Goal: Information Seeking & Learning: Learn about a topic

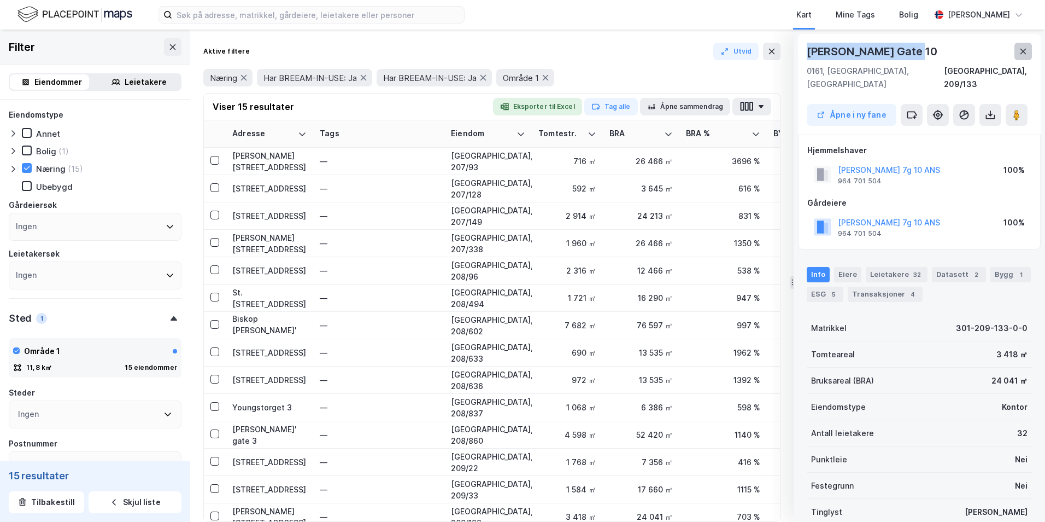
scroll to position [45, 0]
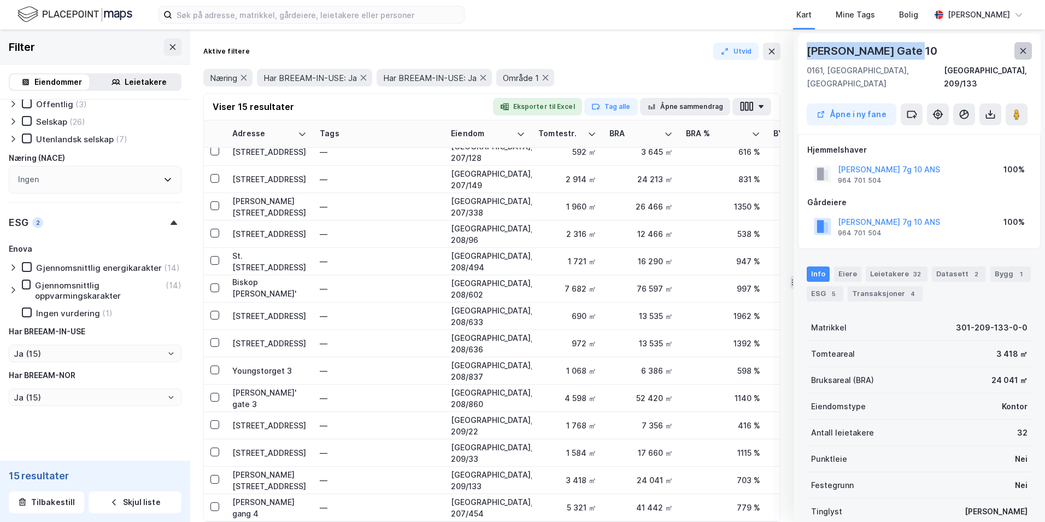
click at [1027, 50] on icon at bounding box center [1023, 50] width 9 height 9
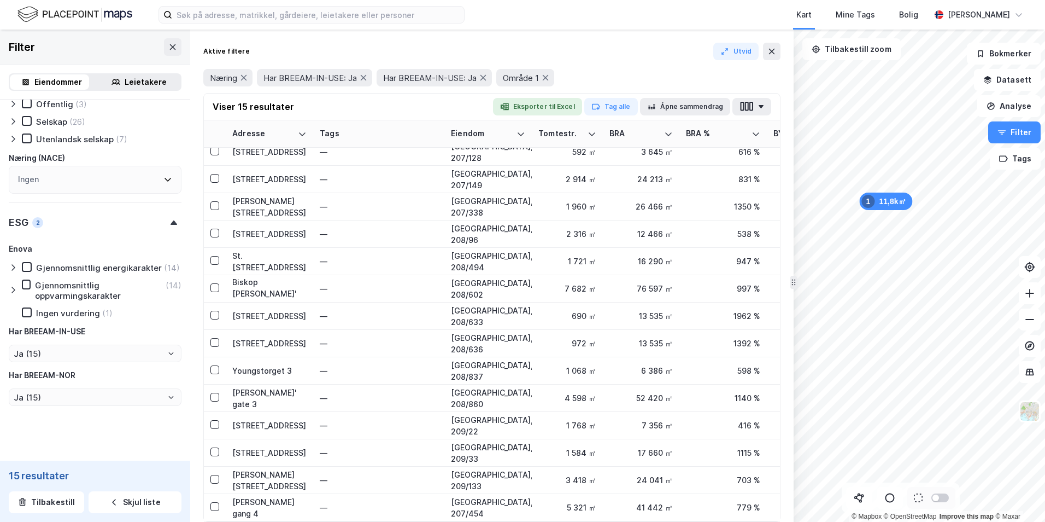
drag, startPoint x: 592, startPoint y: 52, endPoint x: 394, endPoint y: 44, distance: 198.1
click at [586, 50] on div "Aktive filtere Utvid" at bounding box center [491, 51] width 577 height 17
click at [172, 43] on button at bounding box center [172, 46] width 17 height 17
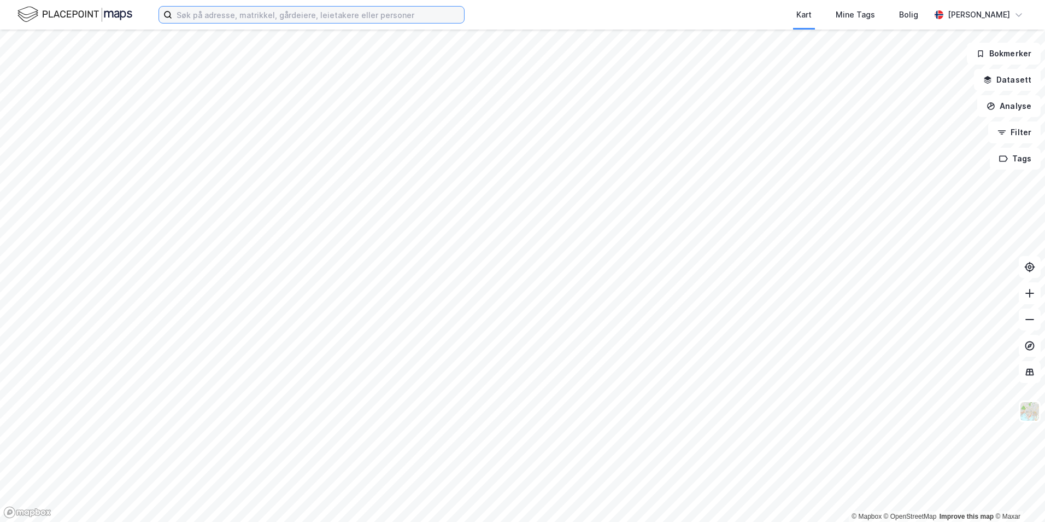
click at [264, 21] on input at bounding box center [318, 15] width 292 height 16
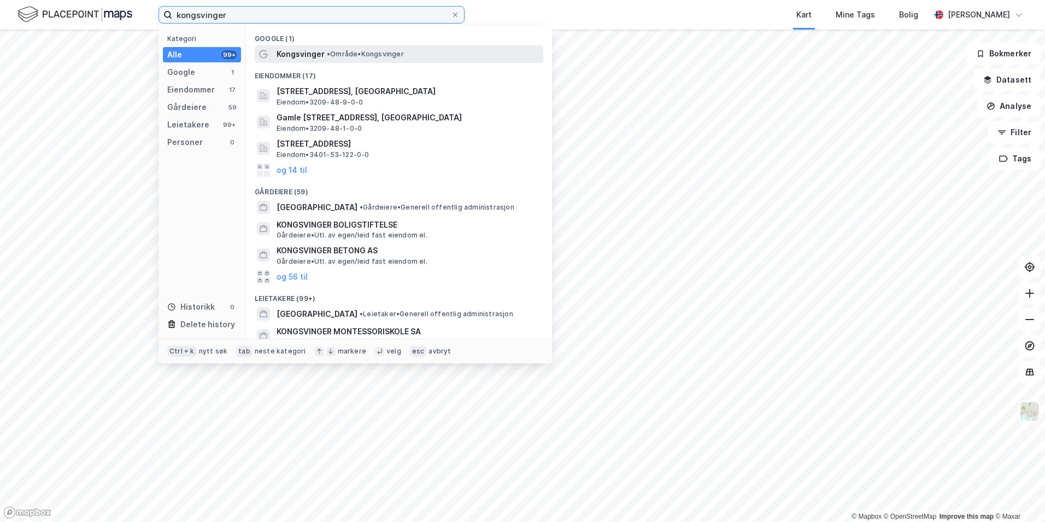
type input "kongsvinger"
click at [301, 50] on span "Kongsvinger" at bounding box center [301, 54] width 48 height 13
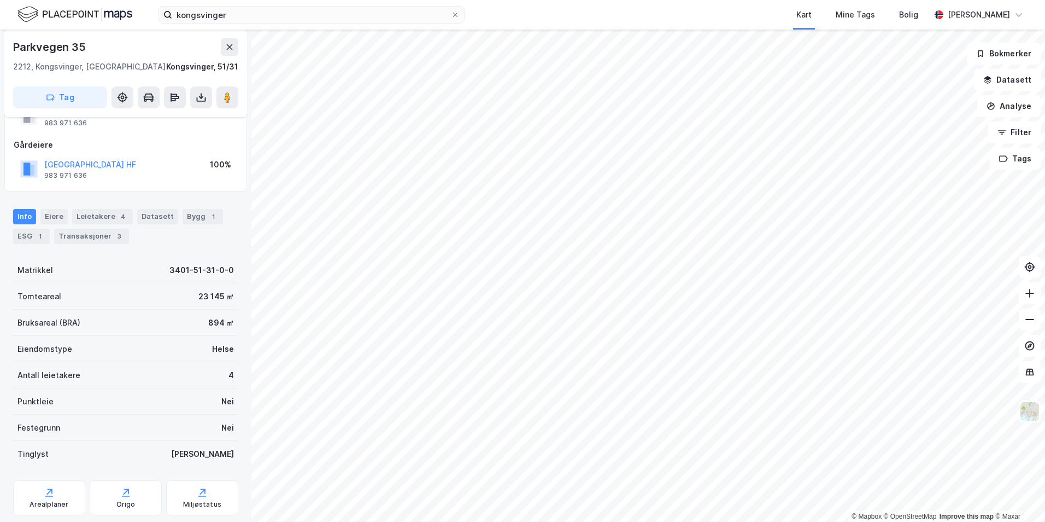
scroll to position [74, 0]
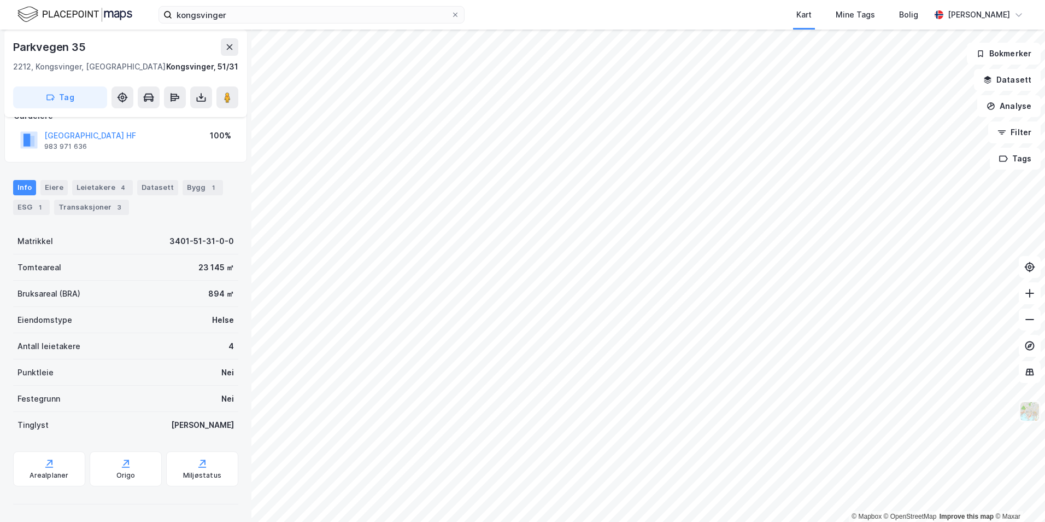
click at [1032, 410] on img at bounding box center [1030, 411] width 21 height 21
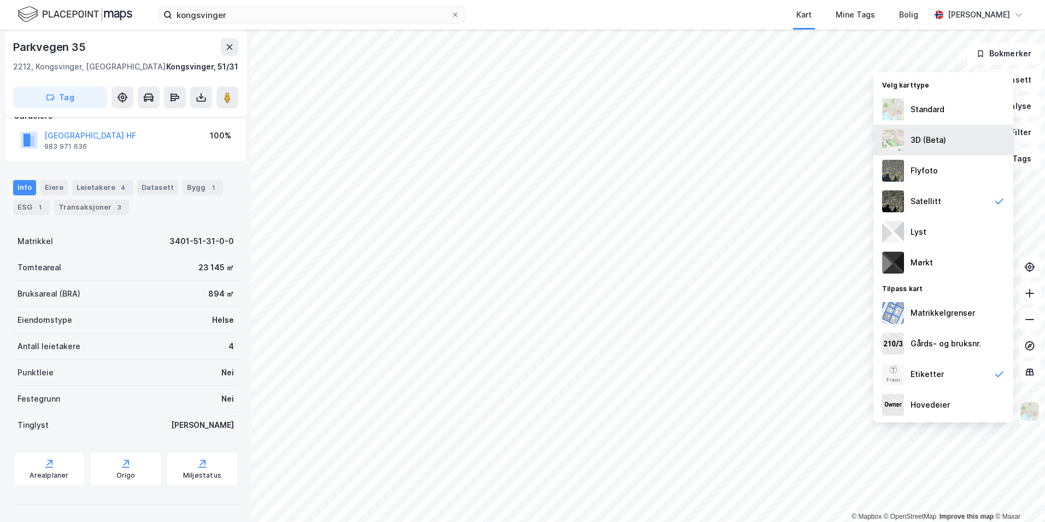
click at [949, 140] on div "3D (Beta)" at bounding box center [944, 140] width 140 height 31
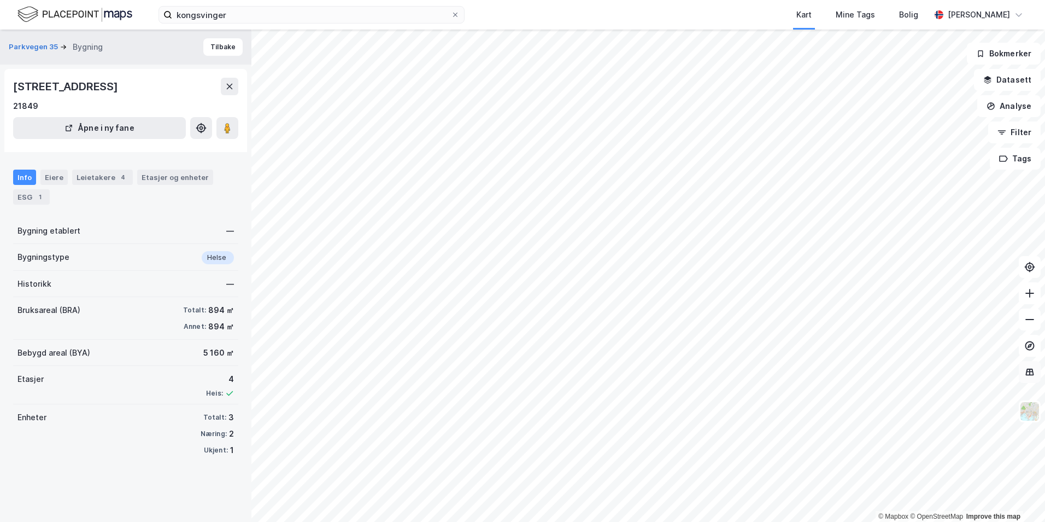
click at [1031, 370] on icon at bounding box center [1030, 371] width 11 height 11
click at [1015, 136] on button "Filter" at bounding box center [1014, 132] width 52 height 22
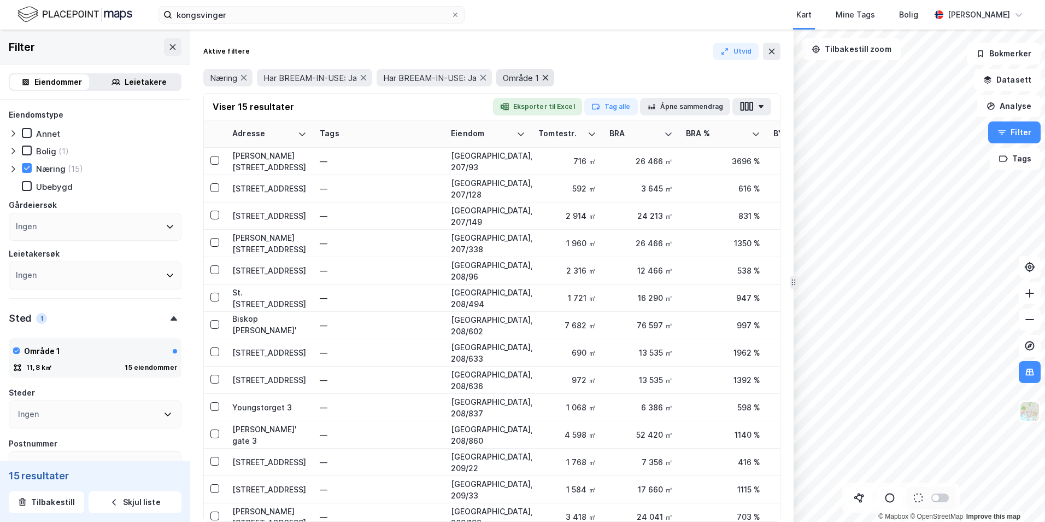
click at [550, 79] on icon at bounding box center [545, 77] width 9 height 9
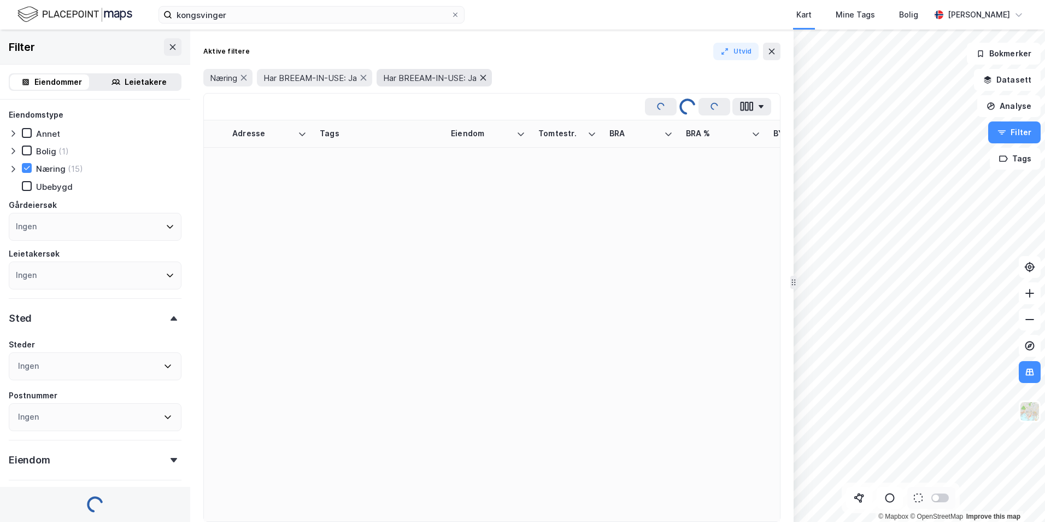
click at [485, 79] on icon at bounding box center [483, 77] width 9 height 9
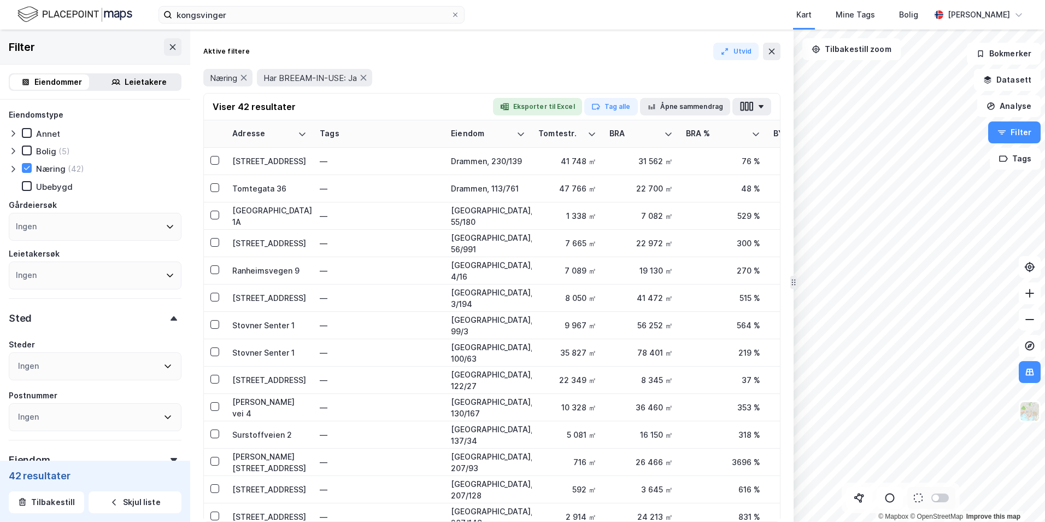
type input "Ja (42)"
type input "--- (468)"
click at [365, 75] on icon at bounding box center [363, 77] width 9 height 9
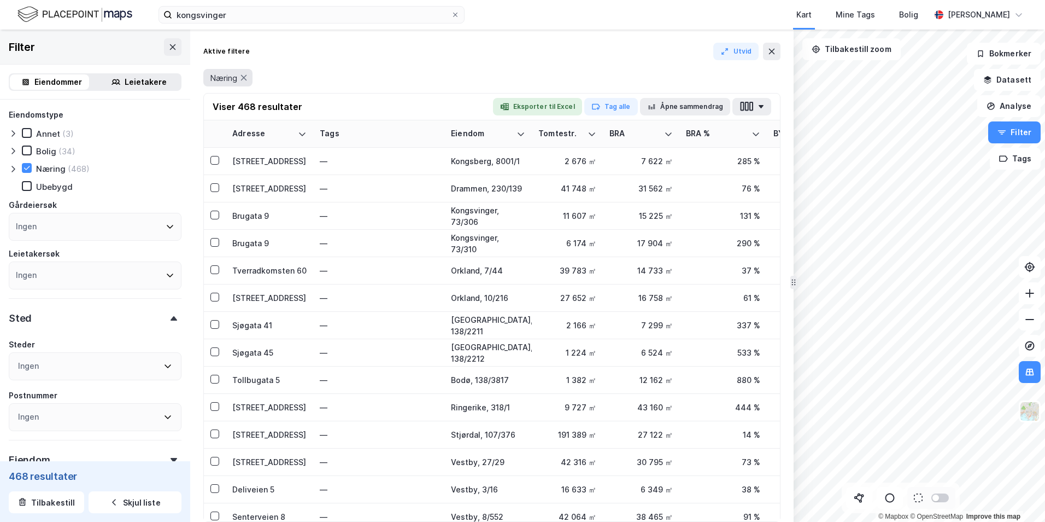
type input "--- (148 023)"
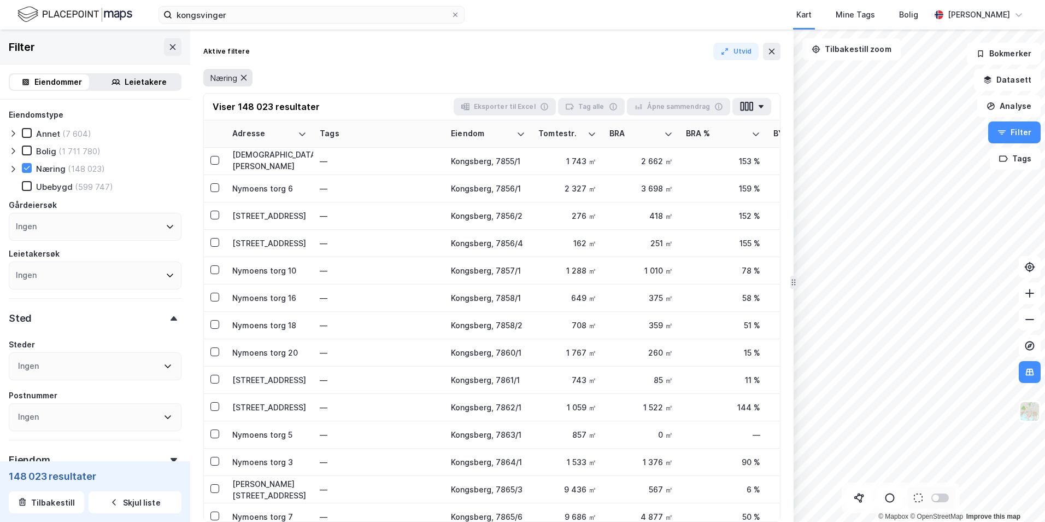
type input "--- (148 023)"
click at [245, 76] on icon at bounding box center [243, 77] width 9 height 9
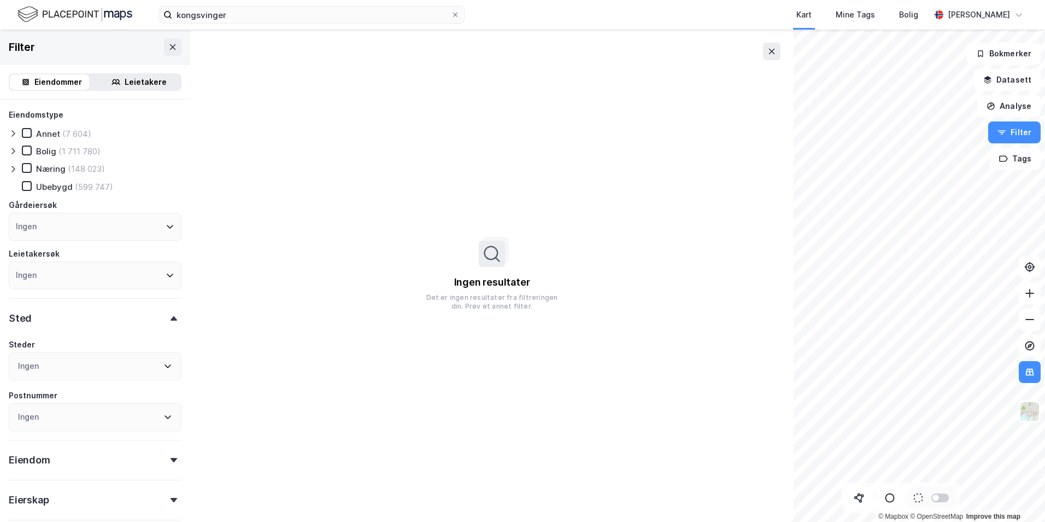
type input "--- (2 590 249)"
click at [168, 45] on icon at bounding box center [172, 47] width 9 height 9
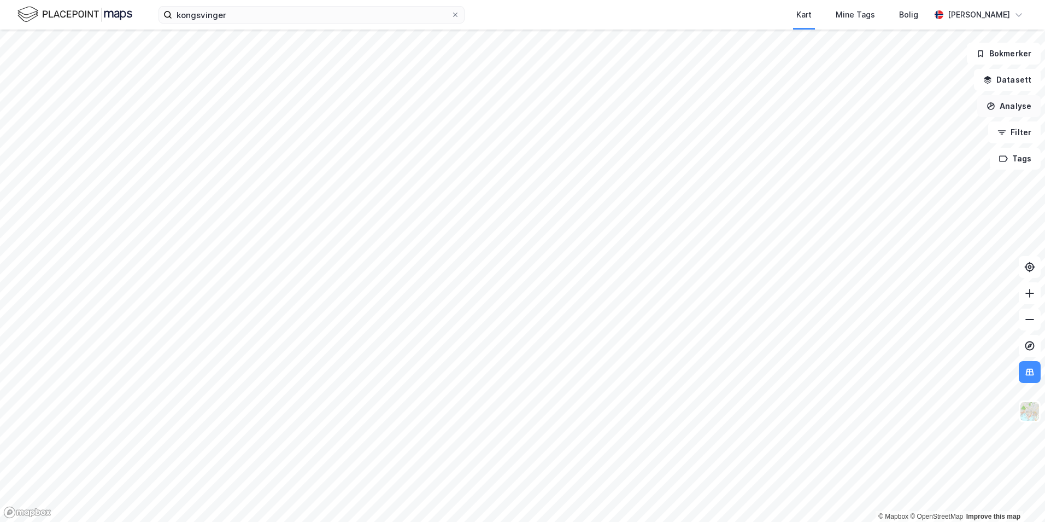
click at [1017, 103] on button "Analyse" at bounding box center [1008, 106] width 63 height 22
click at [1006, 79] on button "Datasett" at bounding box center [1007, 80] width 67 height 22
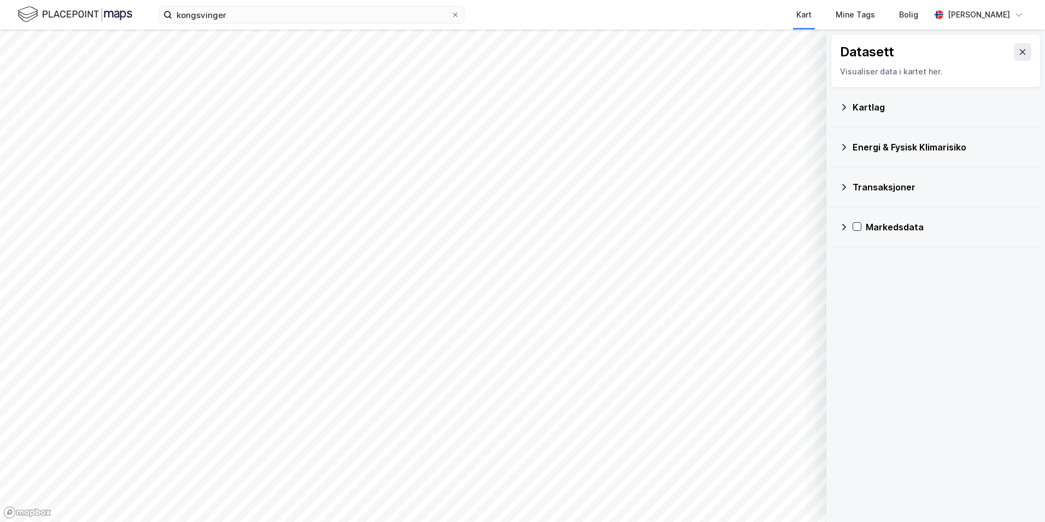
click at [908, 147] on div "Energi & Fysisk Klimarisiko" at bounding box center [942, 147] width 179 height 13
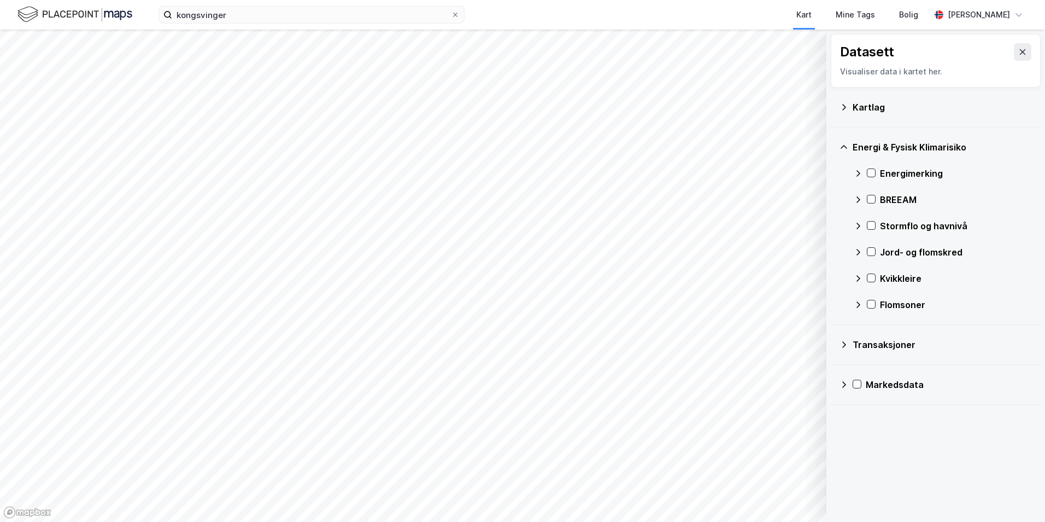
click at [914, 225] on div "Stormflo og havnivå" at bounding box center [956, 225] width 152 height 13
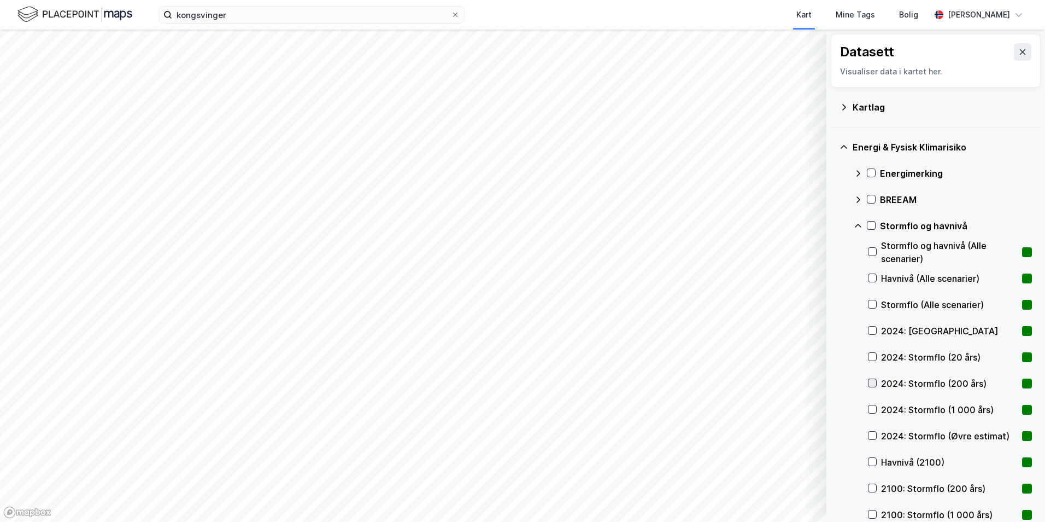
click at [874, 381] on icon at bounding box center [873, 383] width 8 height 8
click at [871, 409] on icon at bounding box center [873, 409] width 8 height 8
click at [875, 382] on icon at bounding box center [873, 383] width 6 height 4
click at [871, 410] on icon at bounding box center [873, 409] width 6 height 4
click at [875, 278] on icon at bounding box center [873, 278] width 8 height 8
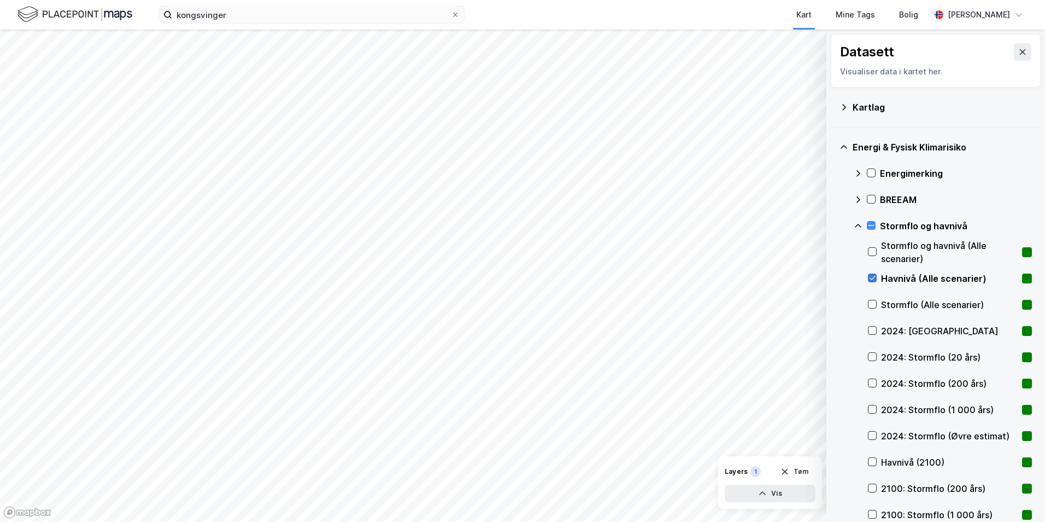
click at [872, 277] on icon at bounding box center [873, 278] width 8 height 8
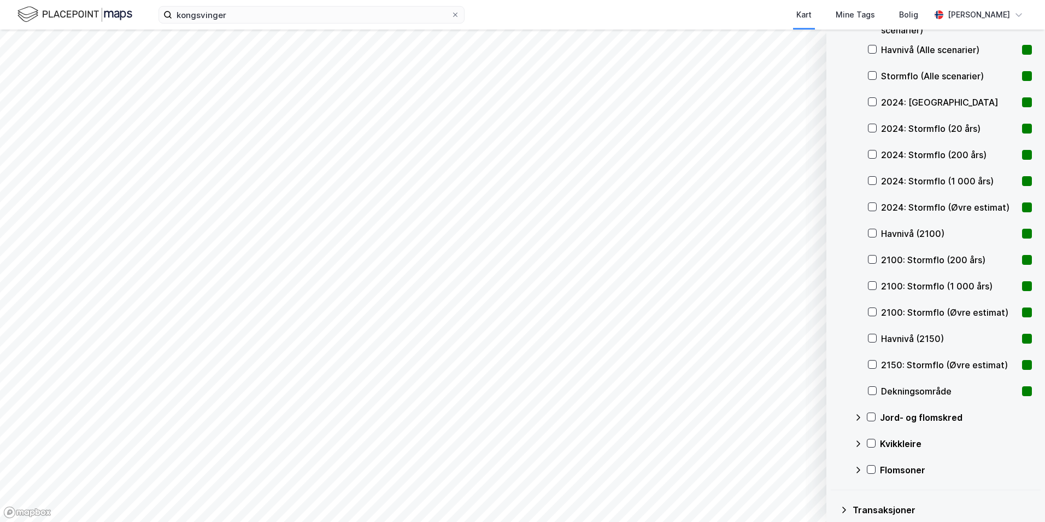
scroll to position [273, 0]
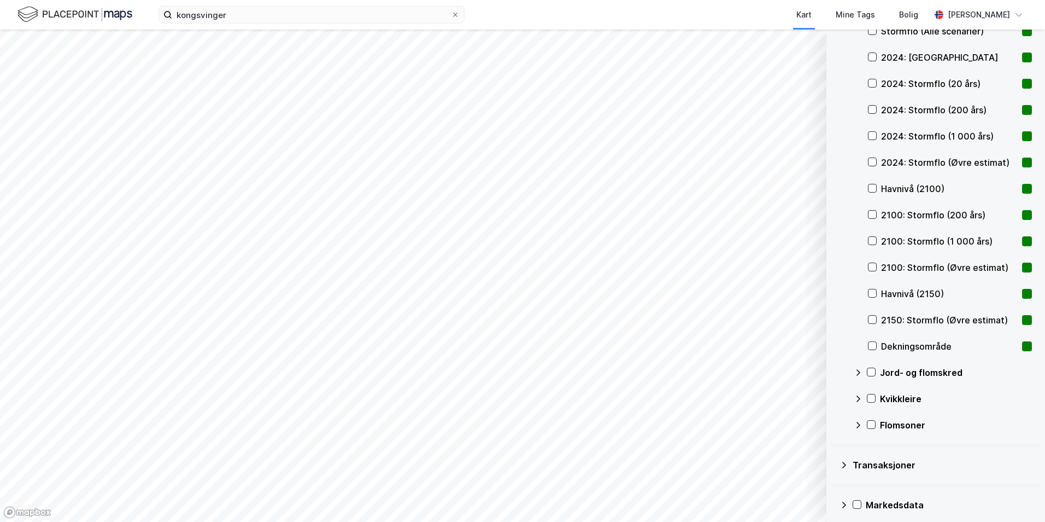
click at [906, 425] on div "Flomsoner" at bounding box center [956, 424] width 152 height 13
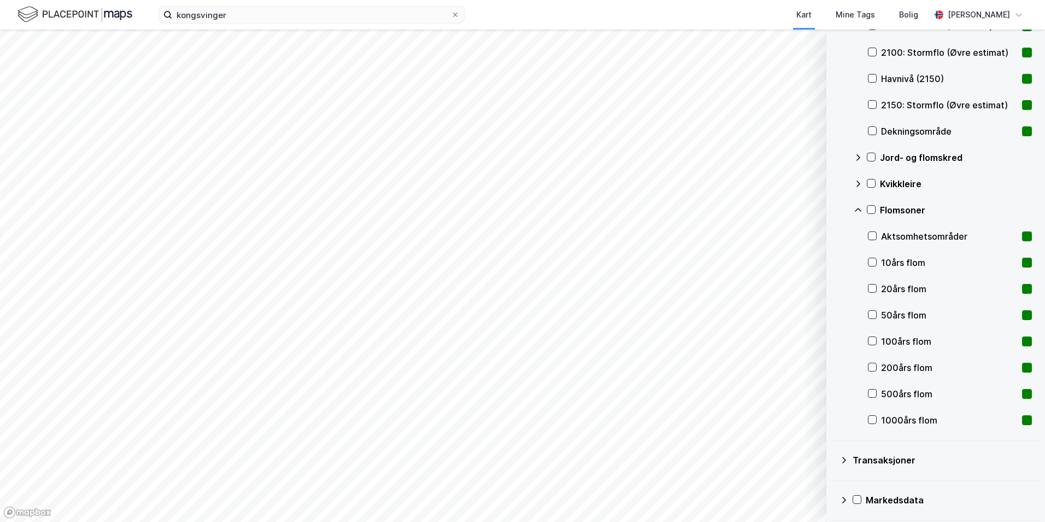
scroll to position [491, 0]
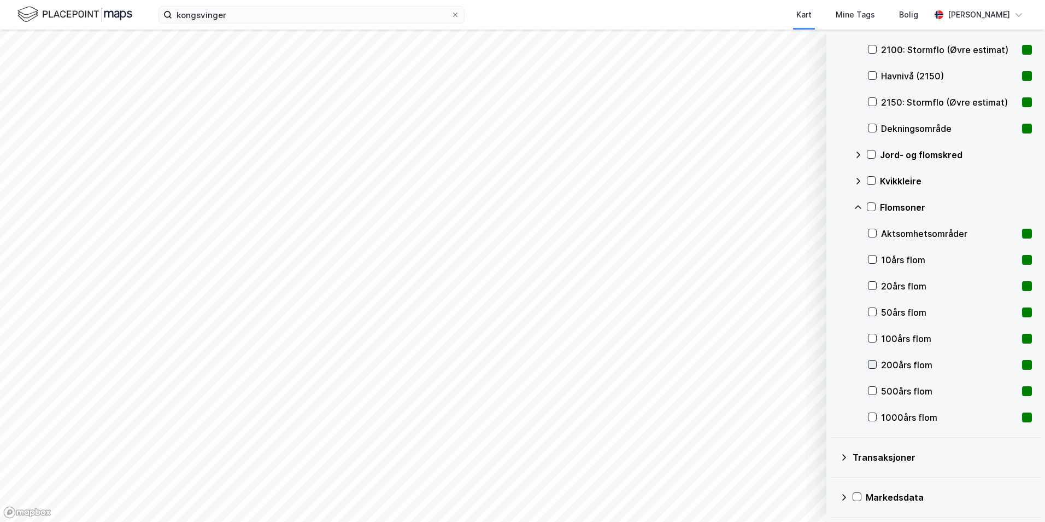
click at [871, 366] on icon at bounding box center [873, 364] width 6 height 4
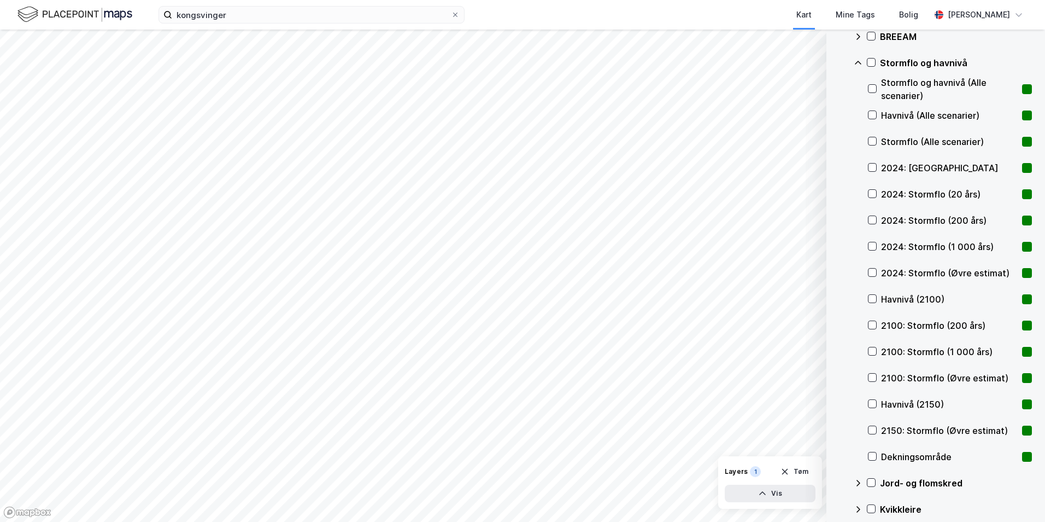
scroll to position [108, 0]
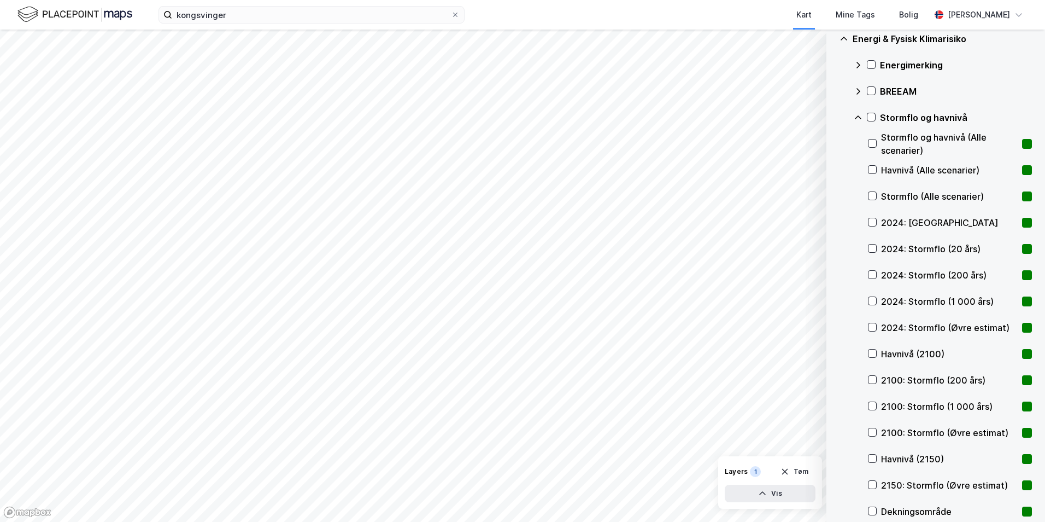
click at [854, 115] on icon at bounding box center [858, 117] width 9 height 9
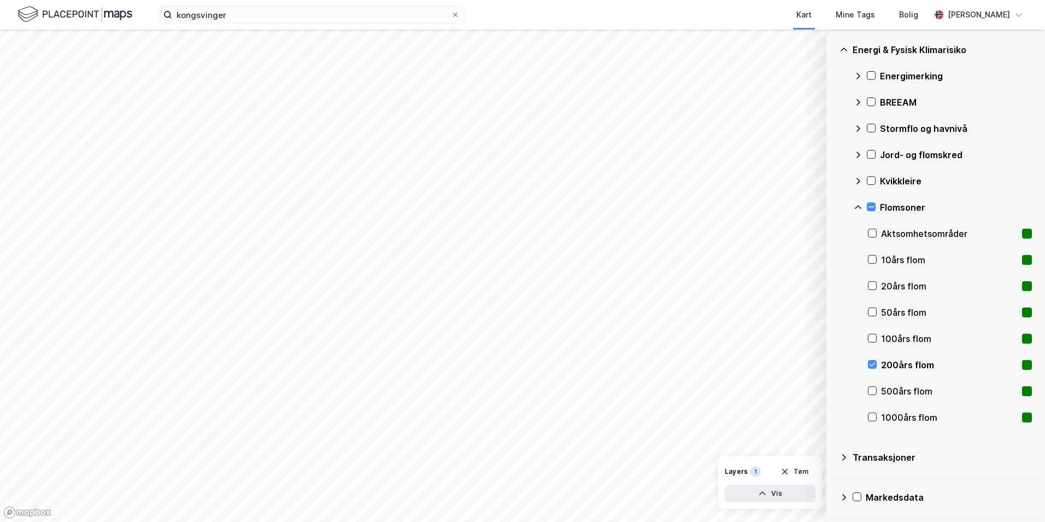
scroll to position [97, 0]
click at [873, 388] on icon at bounding box center [873, 391] width 8 height 8
click at [875, 414] on icon at bounding box center [873, 417] width 8 height 8
click at [873, 365] on icon at bounding box center [873, 364] width 8 height 8
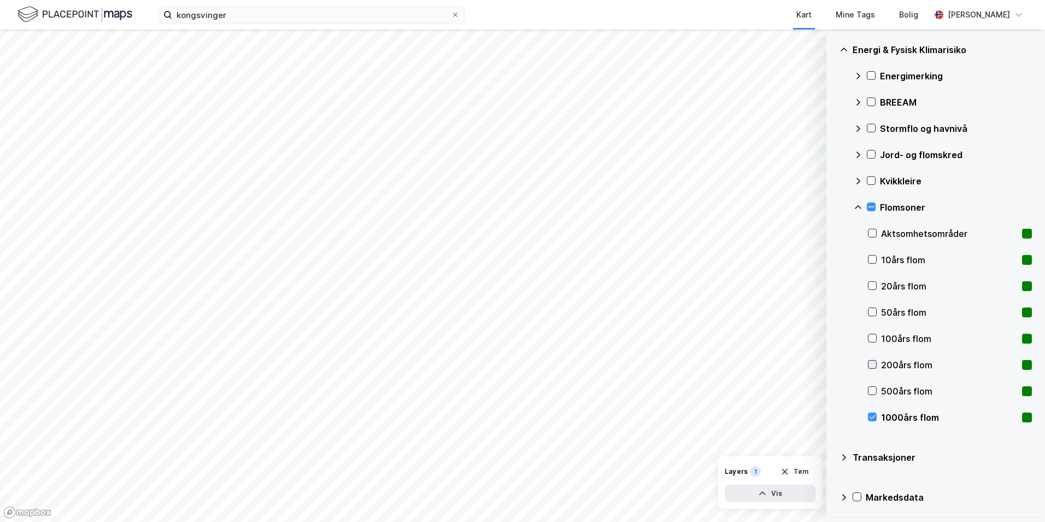
click at [875, 363] on icon at bounding box center [873, 364] width 6 height 4
click at [876, 415] on icon at bounding box center [873, 417] width 8 height 8
click at [869, 182] on icon at bounding box center [872, 181] width 8 height 8
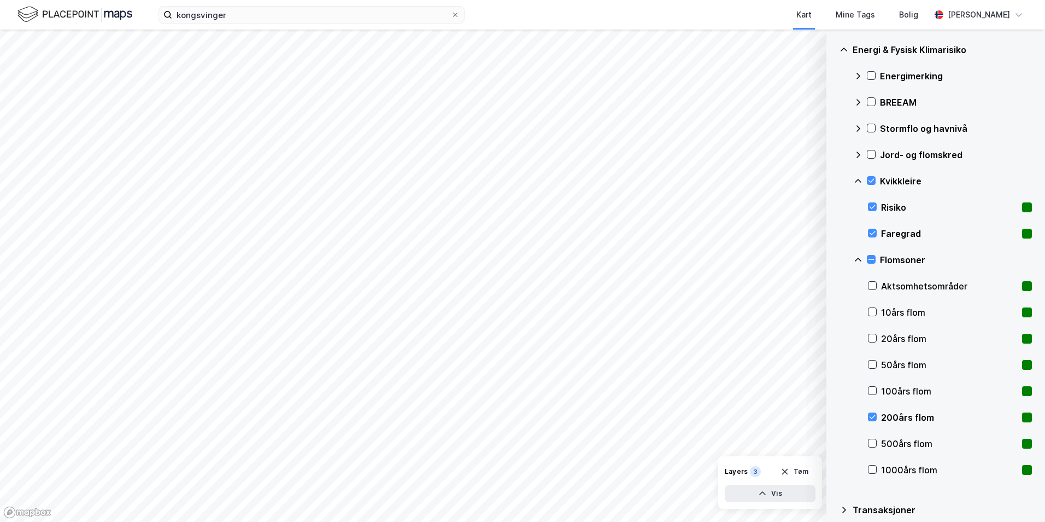
scroll to position [108, 0]
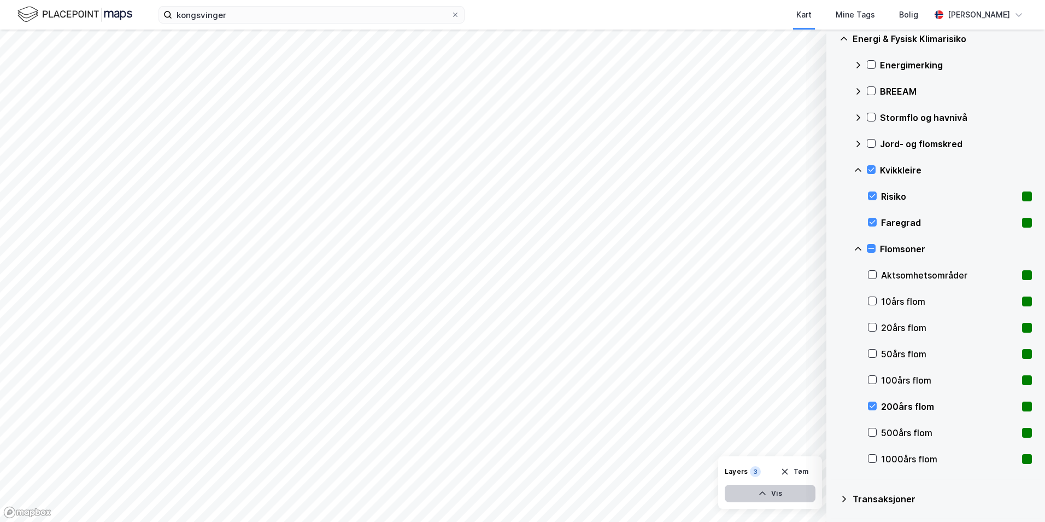
click at [764, 494] on icon "button" at bounding box center [762, 493] width 9 height 9
click at [765, 443] on icon at bounding box center [765, 443] width 2 height 2
click at [767, 441] on icon at bounding box center [765, 442] width 9 height 9
click at [765, 471] on icon at bounding box center [765, 469] width 9 height 9
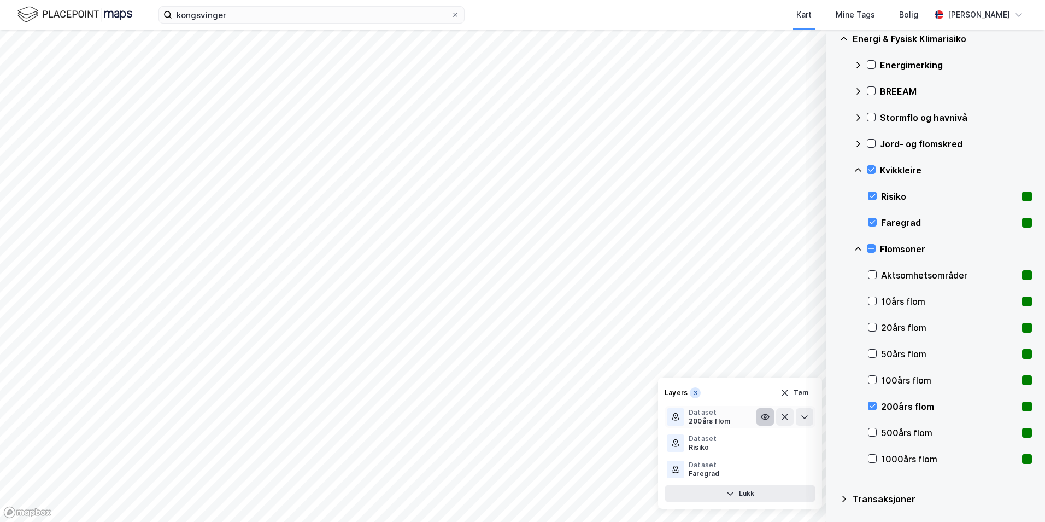
click at [766, 418] on icon at bounding box center [765, 416] width 2 height 2
click at [766, 418] on icon at bounding box center [765, 417] width 7 height 2
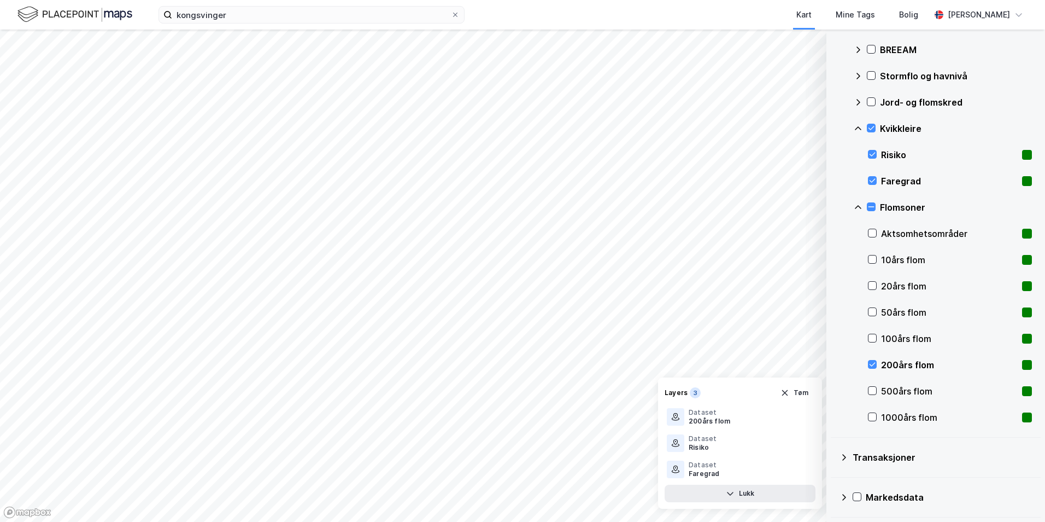
click at [912, 499] on div "Markedsdata" at bounding box center [949, 496] width 166 height 13
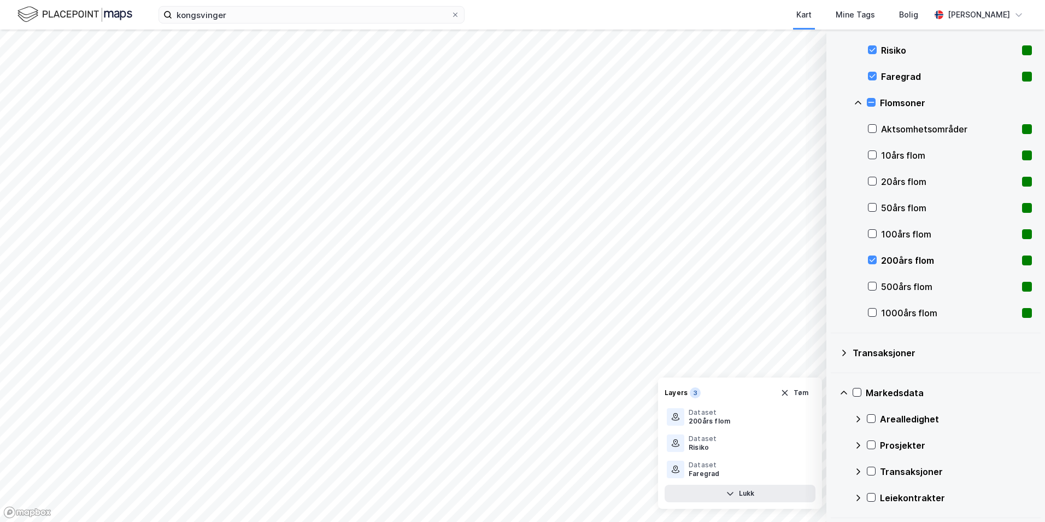
scroll to position [255, 0]
click at [900, 494] on div "Leiekontrakter" at bounding box center [956, 496] width 152 height 13
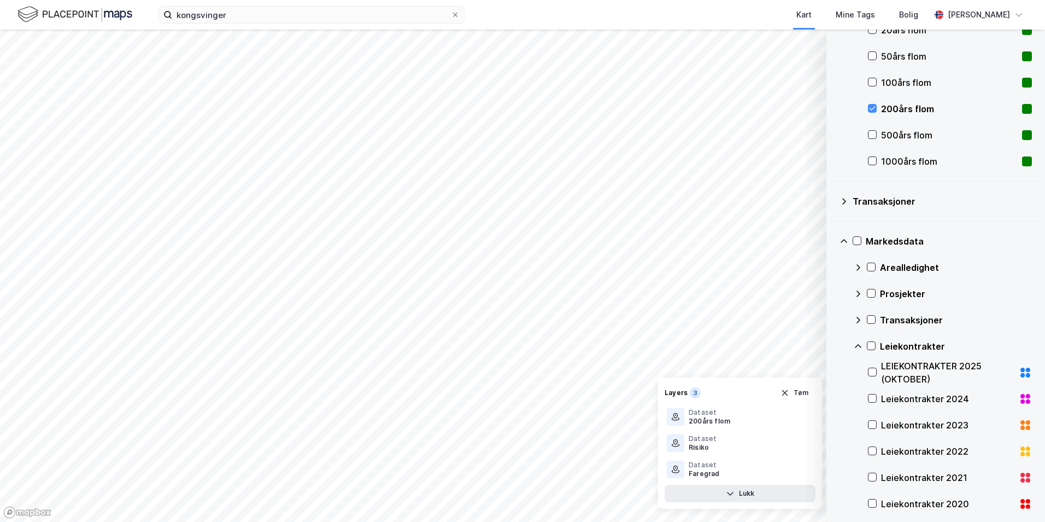
scroll to position [419, 0]
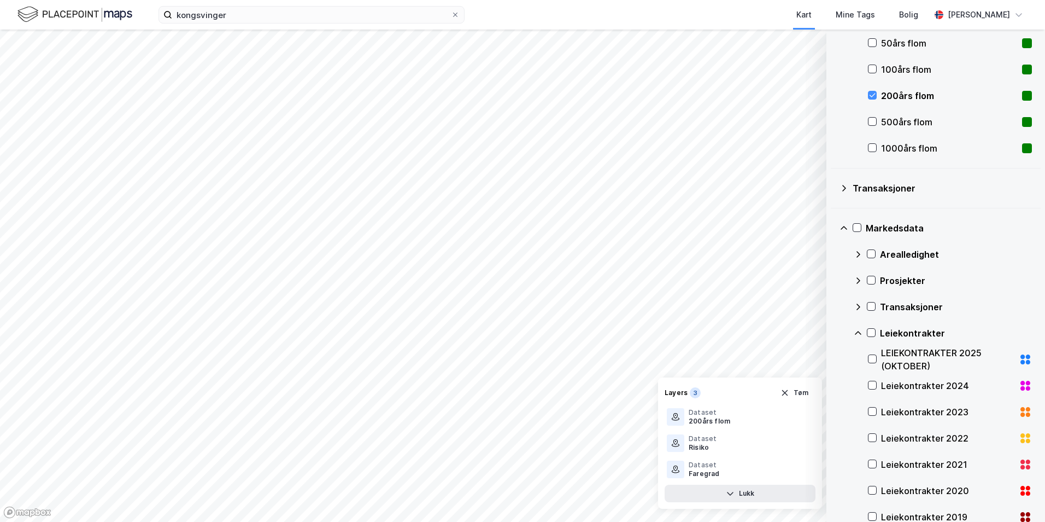
click at [871, 327] on div "Leiekontrakter" at bounding box center [943, 333] width 178 height 26
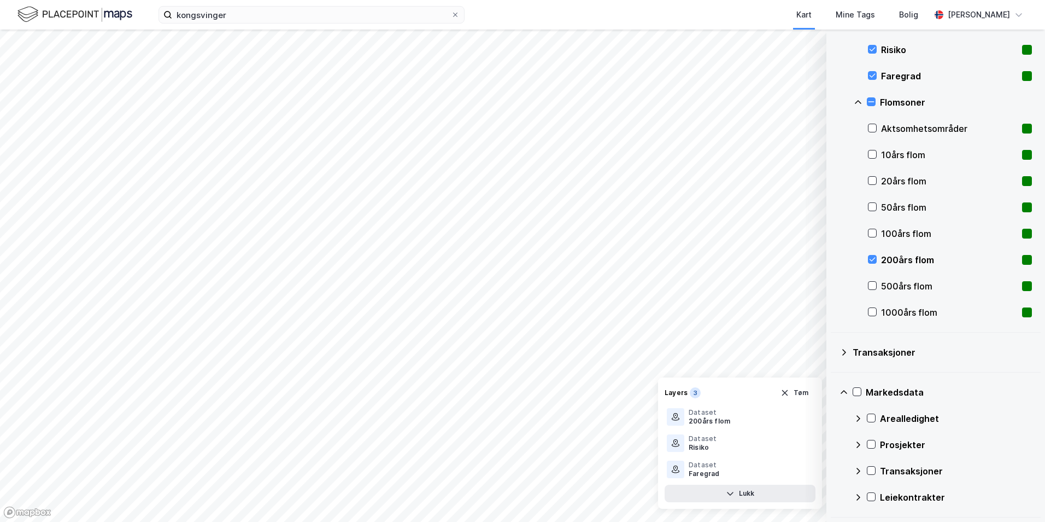
scroll to position [255, 0]
click at [874, 500] on icon at bounding box center [872, 497] width 8 height 8
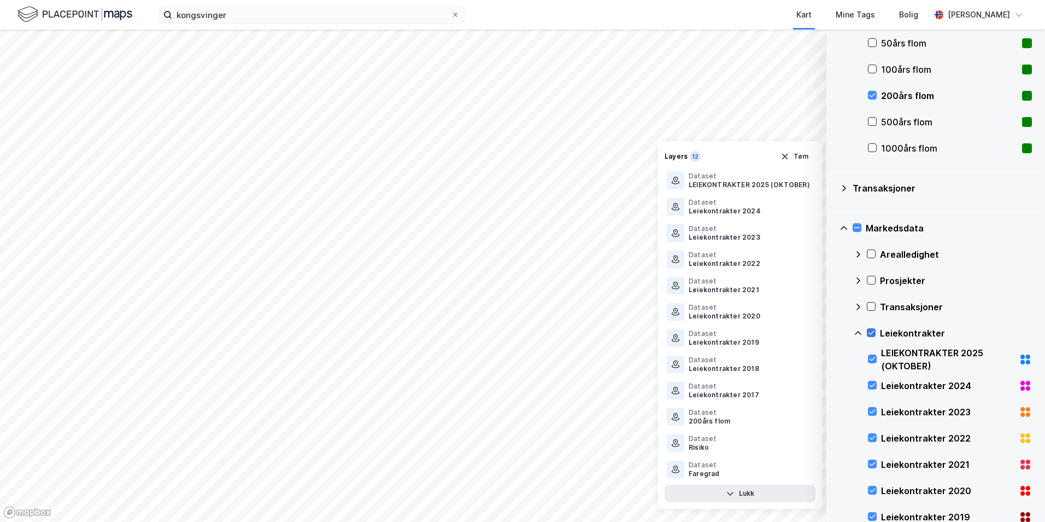
click at [870, 332] on icon at bounding box center [872, 333] width 8 height 8
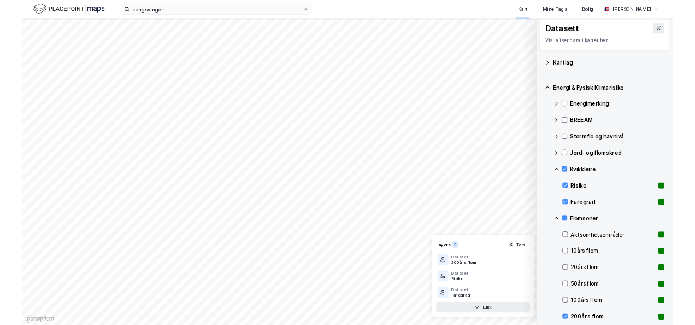
scroll to position [0, 0]
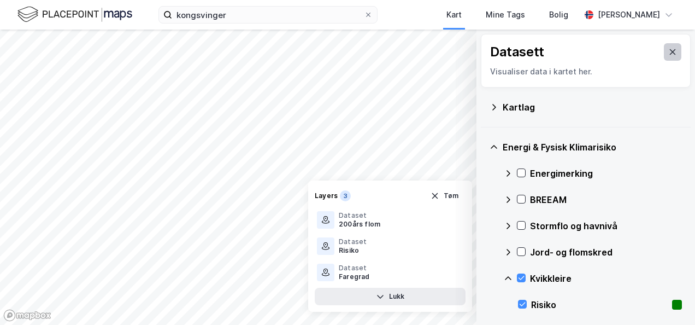
click at [670, 50] on icon at bounding box center [673, 51] width 6 height 5
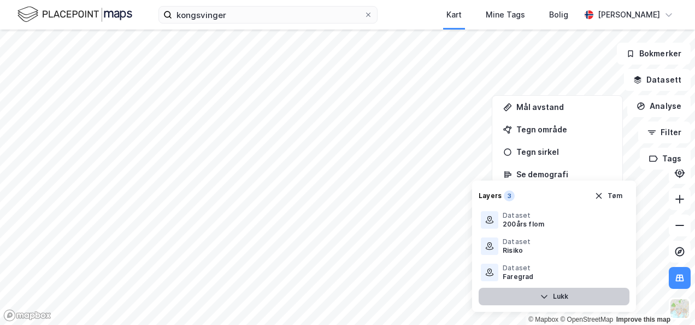
click at [546, 290] on button "Lukk" at bounding box center [554, 296] width 151 height 17
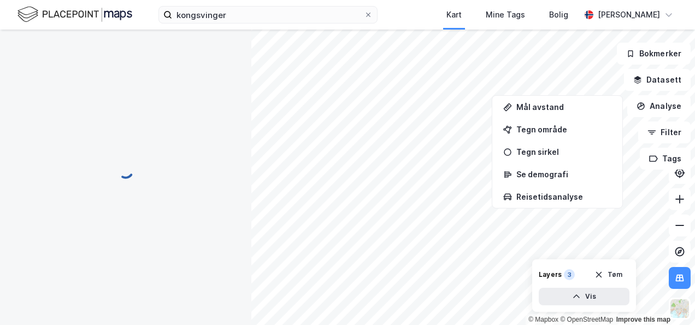
scroll to position [74, 0]
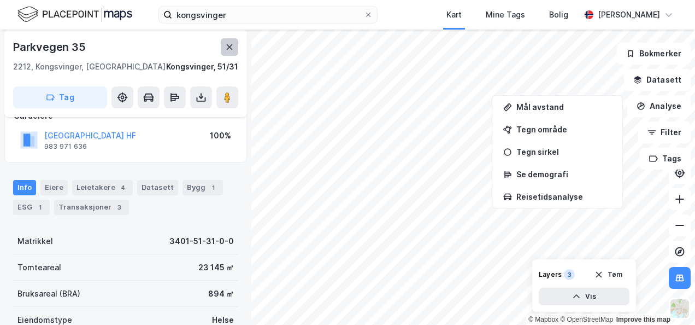
click at [233, 48] on icon at bounding box center [229, 47] width 9 height 9
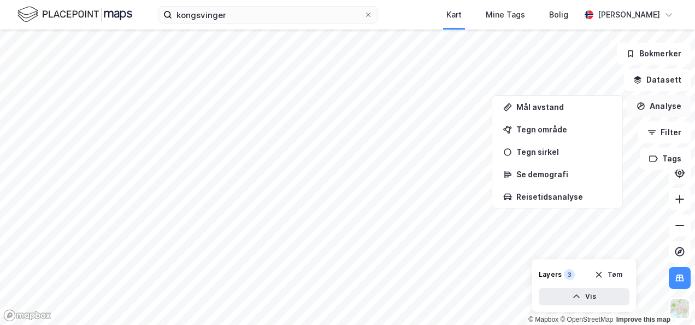
click at [667, 109] on button "Analyse" at bounding box center [659, 106] width 63 height 22
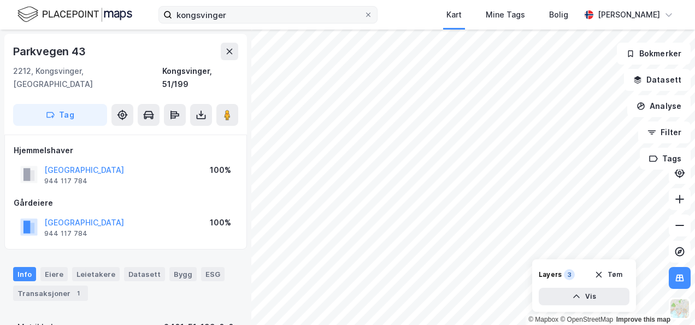
scroll to position [3, 0]
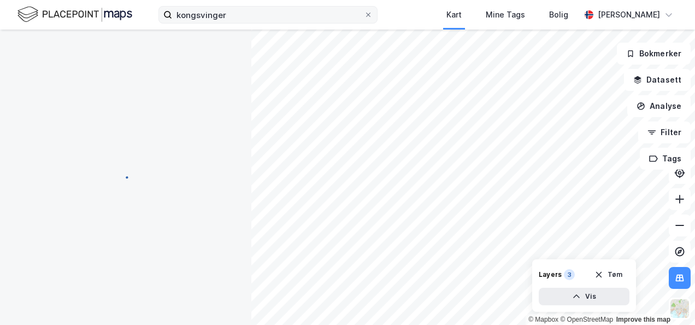
scroll to position [3, 0]
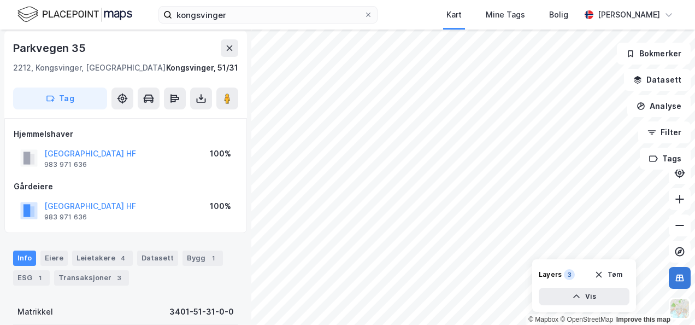
click at [679, 271] on button at bounding box center [680, 278] width 22 height 22
click at [604, 273] on icon "button" at bounding box center [599, 274] width 9 height 9
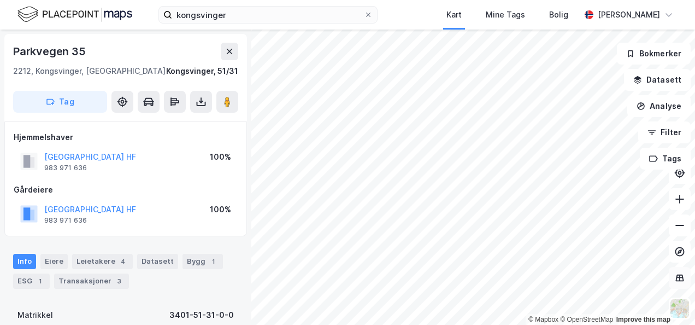
click at [677, 268] on button at bounding box center [680, 278] width 22 height 22
click at [667, 132] on button "Filter" at bounding box center [665, 132] width 52 height 22
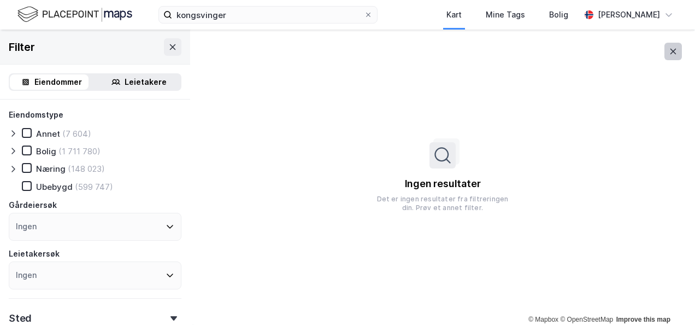
click at [675, 55] on icon at bounding box center [673, 51] width 9 height 9
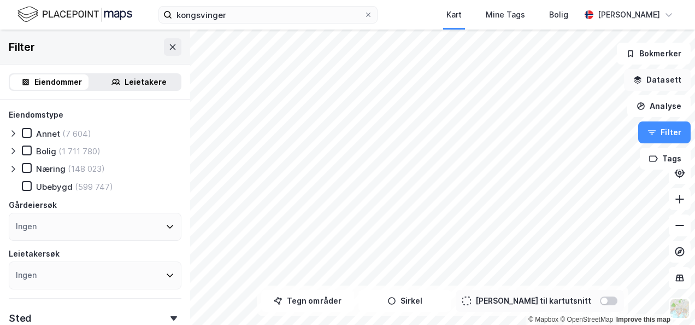
click at [665, 80] on button "Datasett" at bounding box center [657, 80] width 67 height 22
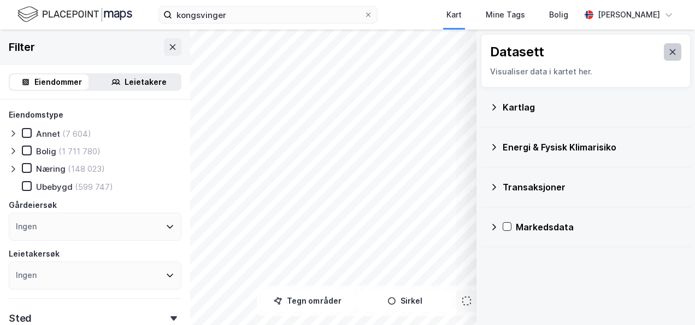
click at [673, 50] on button at bounding box center [672, 51] width 17 height 17
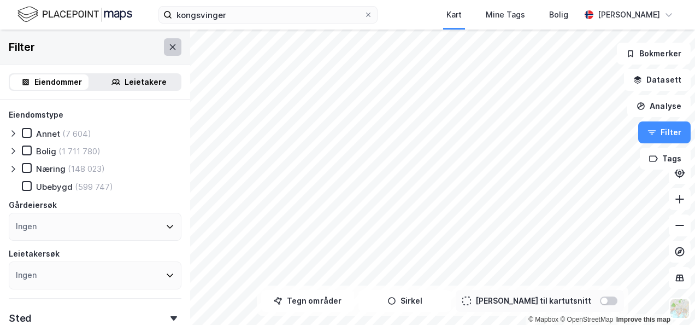
click at [164, 42] on button at bounding box center [172, 46] width 17 height 17
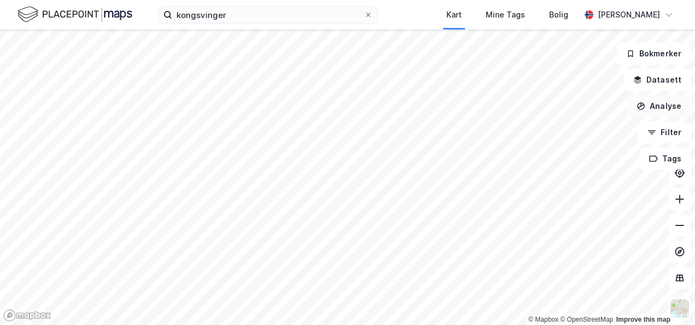
click at [674, 110] on button "Analyse" at bounding box center [659, 106] width 63 height 22
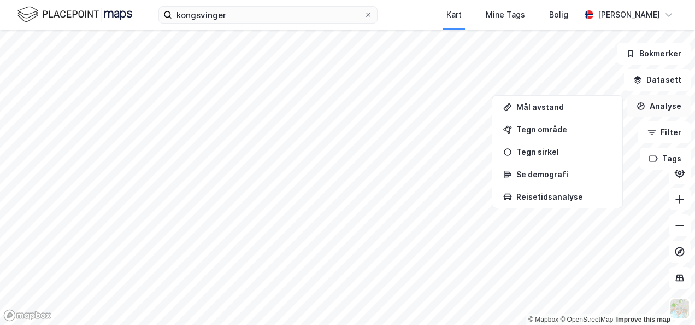
click at [655, 114] on button "Analyse" at bounding box center [659, 106] width 63 height 22
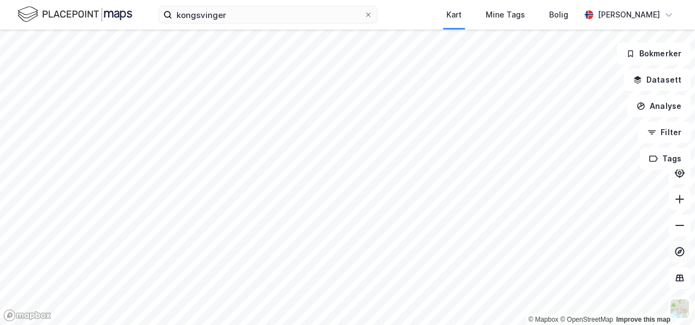
click at [679, 253] on icon at bounding box center [680, 251] width 4 height 4
click at [682, 244] on button at bounding box center [680, 252] width 22 height 22
click at [681, 253] on icon at bounding box center [680, 251] width 11 height 11
click at [682, 270] on button at bounding box center [680, 278] width 22 height 22
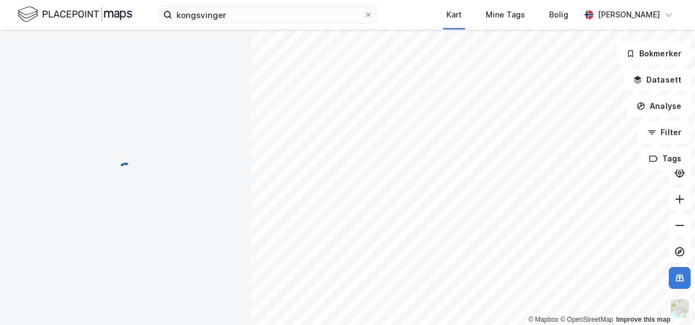
scroll to position [3, 0]
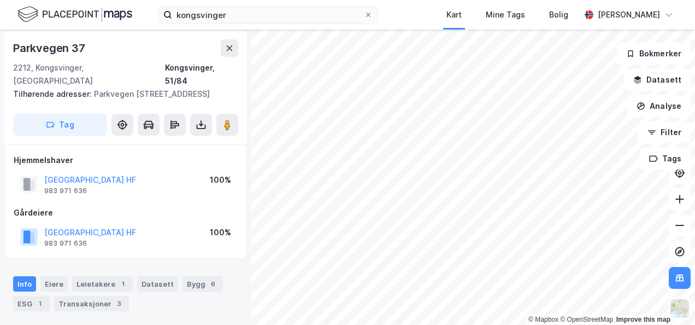
scroll to position [3, 0]
click at [232, 51] on icon at bounding box center [229, 48] width 9 height 9
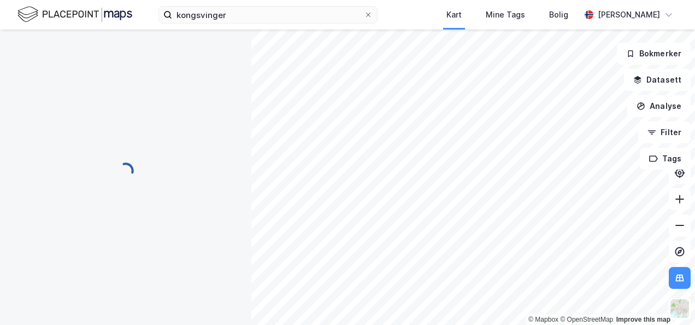
scroll to position [3, 0]
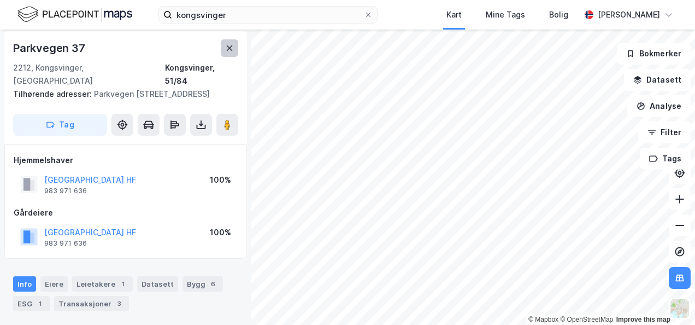
click at [224, 49] on button at bounding box center [229, 47] width 17 height 17
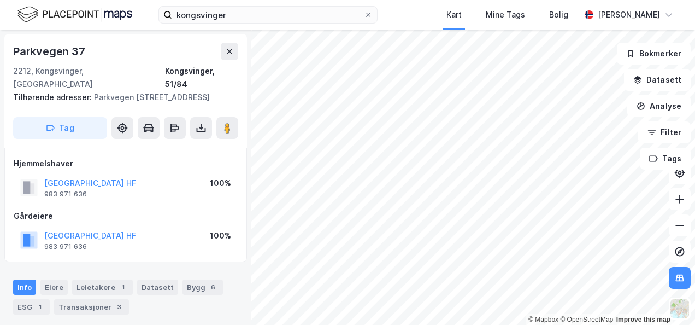
scroll to position [3, 0]
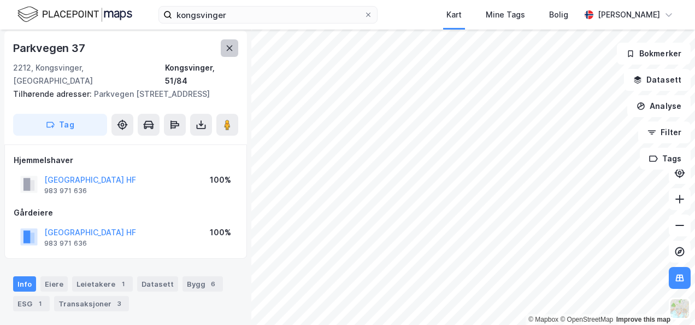
click at [230, 52] on button at bounding box center [229, 47] width 17 height 17
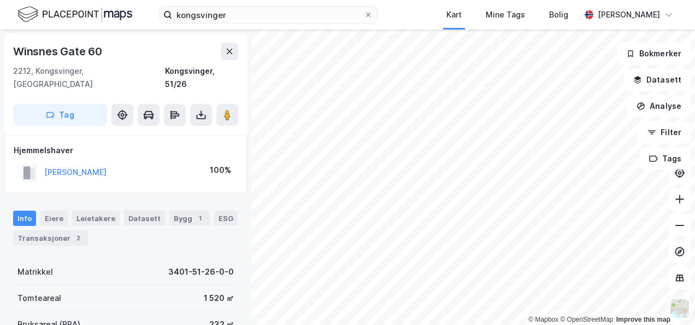
scroll to position [3, 0]
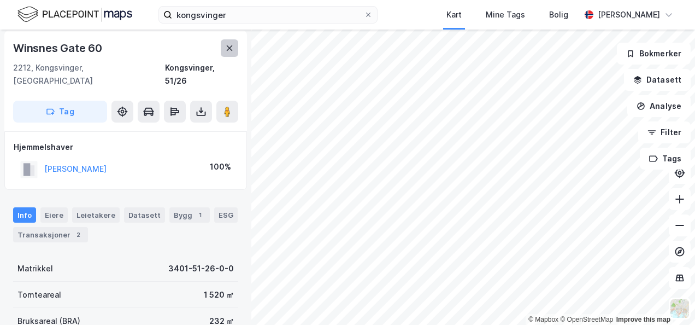
click at [231, 52] on icon at bounding box center [229, 48] width 9 height 9
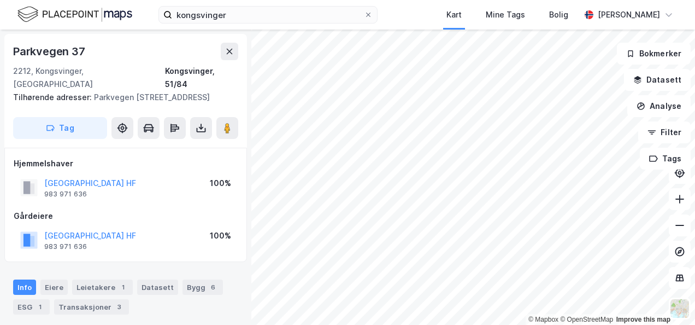
scroll to position [3, 0]
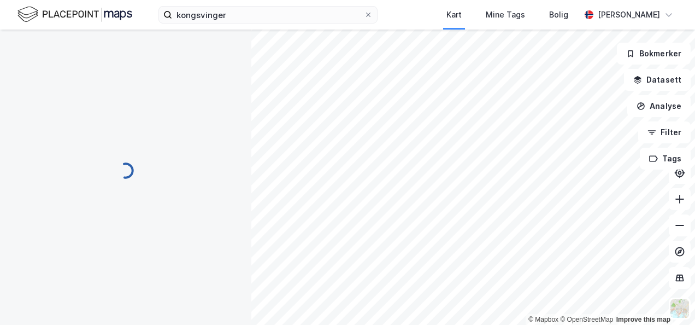
scroll to position [3, 0]
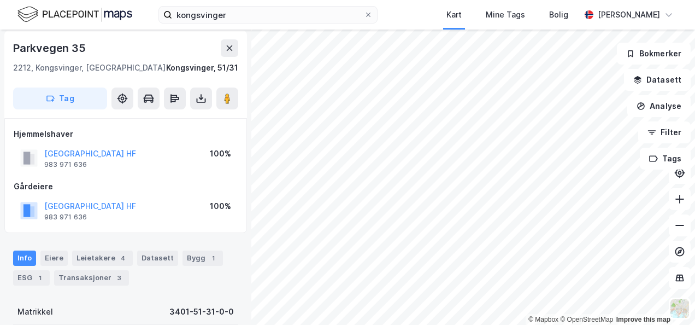
scroll to position [3, 0]
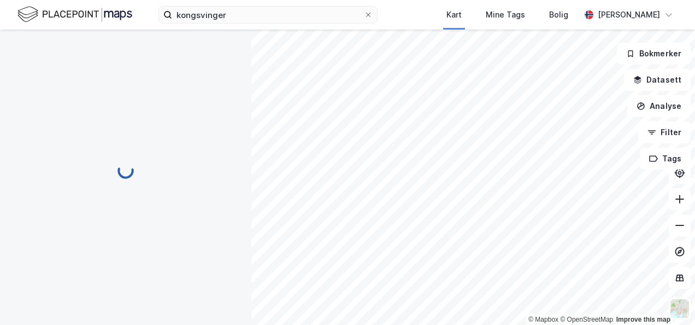
scroll to position [3, 0]
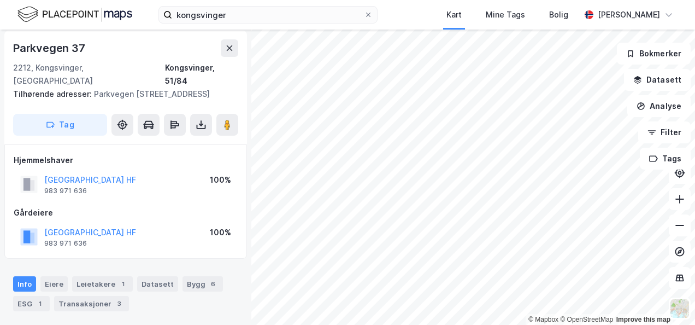
scroll to position [3, 0]
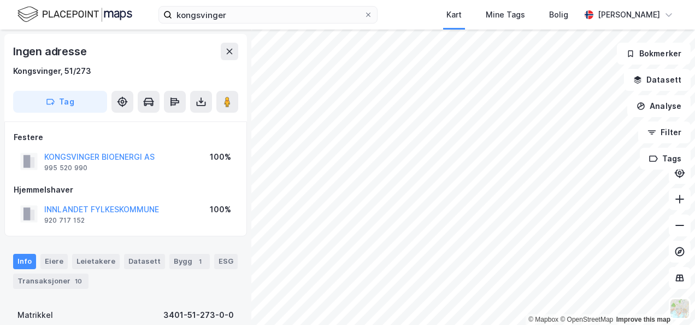
scroll to position [3, 0]
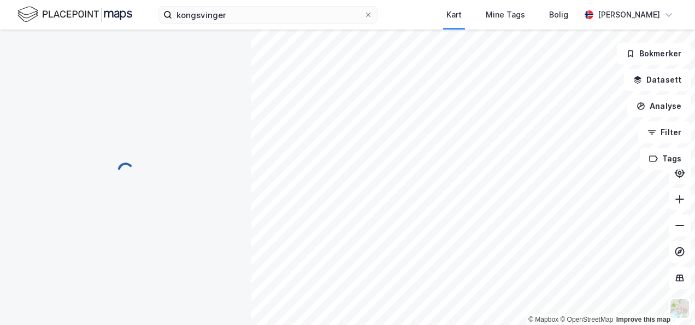
scroll to position [3, 0]
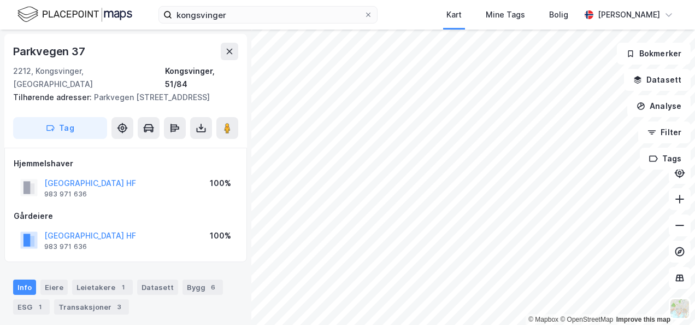
scroll to position [3, 0]
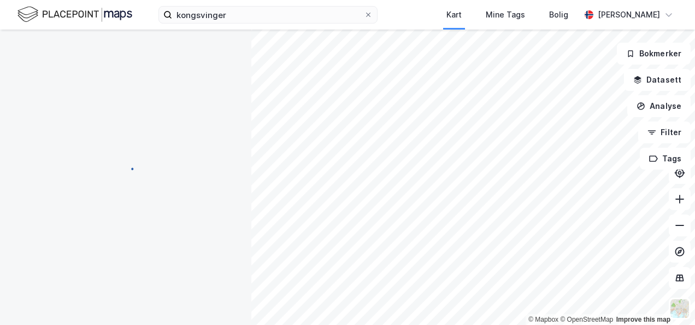
scroll to position [3, 0]
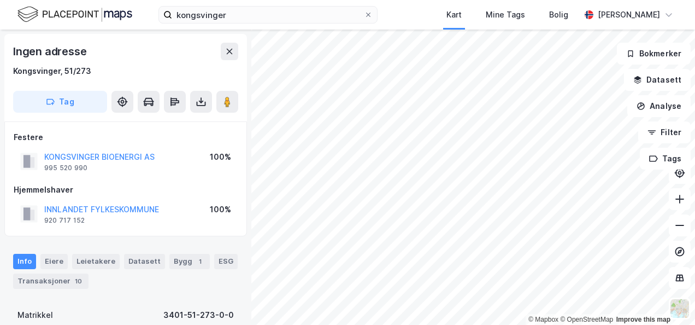
scroll to position [3, 0]
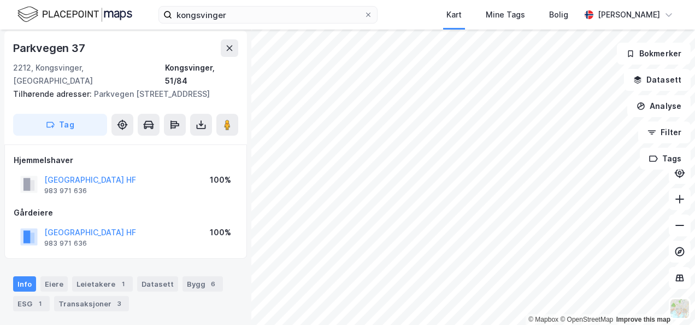
scroll to position [3, 0]
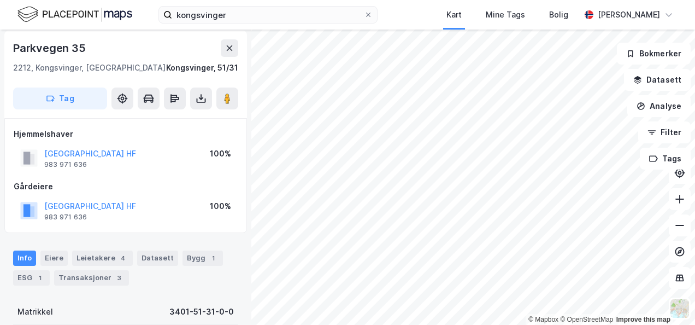
scroll to position [3, 0]
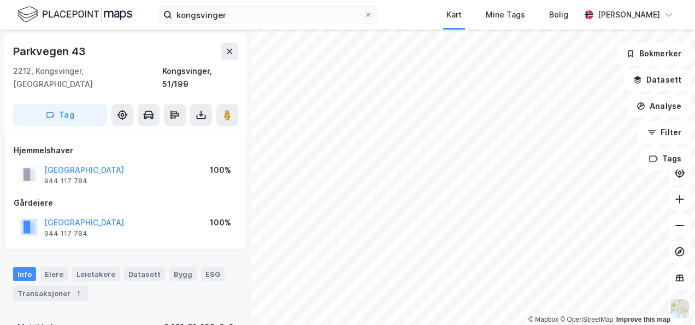
scroll to position [3, 0]
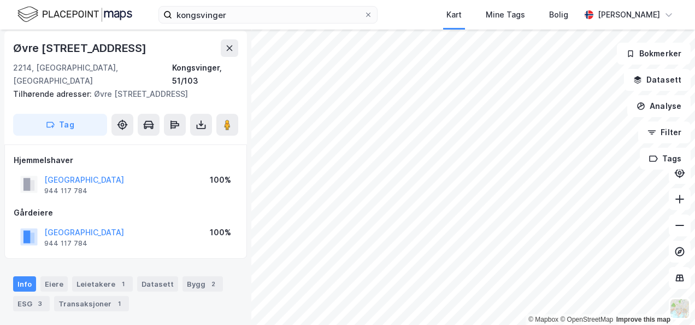
scroll to position [3, 0]
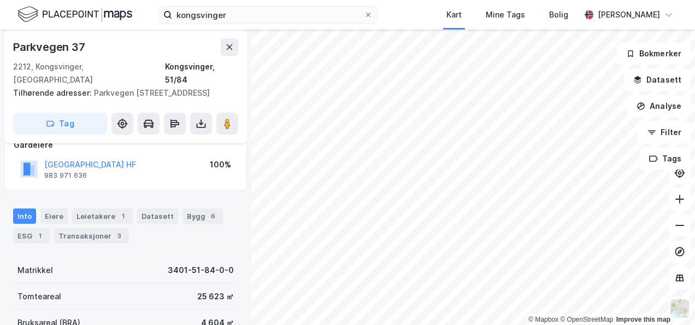
scroll to position [77, 0]
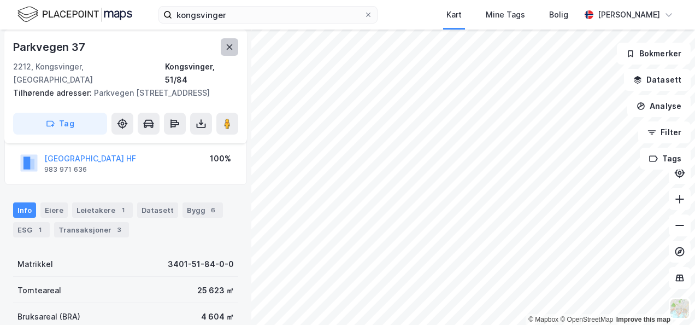
click at [228, 50] on icon at bounding box center [229, 47] width 9 height 9
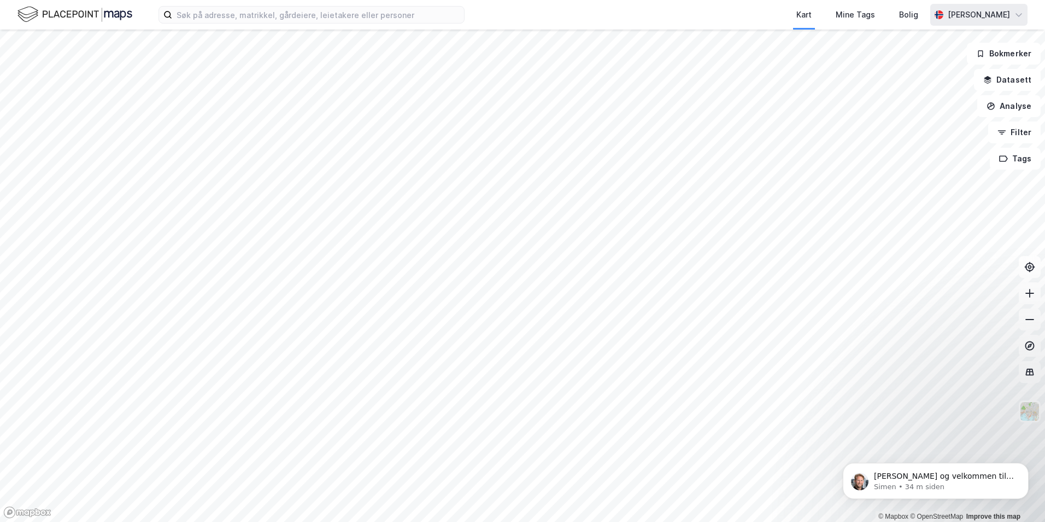
click at [1009, 14] on div "[PERSON_NAME]" at bounding box center [979, 14] width 62 height 13
click at [944, 70] on div "Logg ut" at bounding box center [957, 67] width 142 height 26
